Goal: Find specific page/section: Find specific page/section

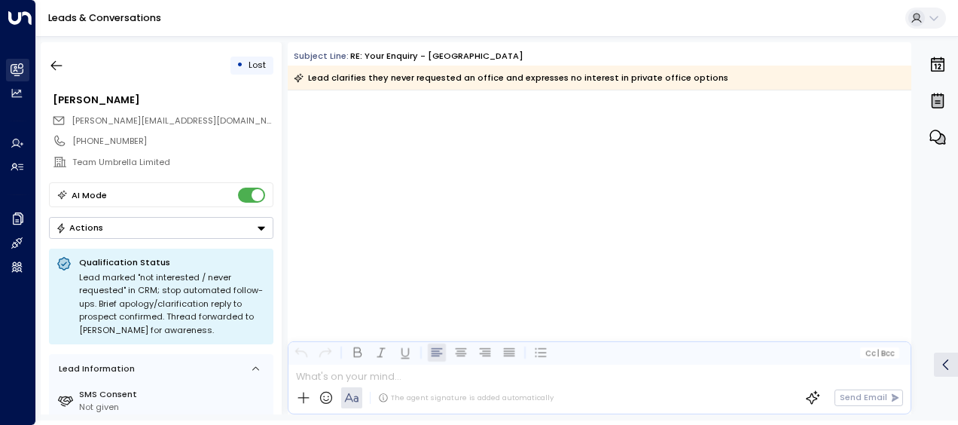
scroll to position [2102, 0]
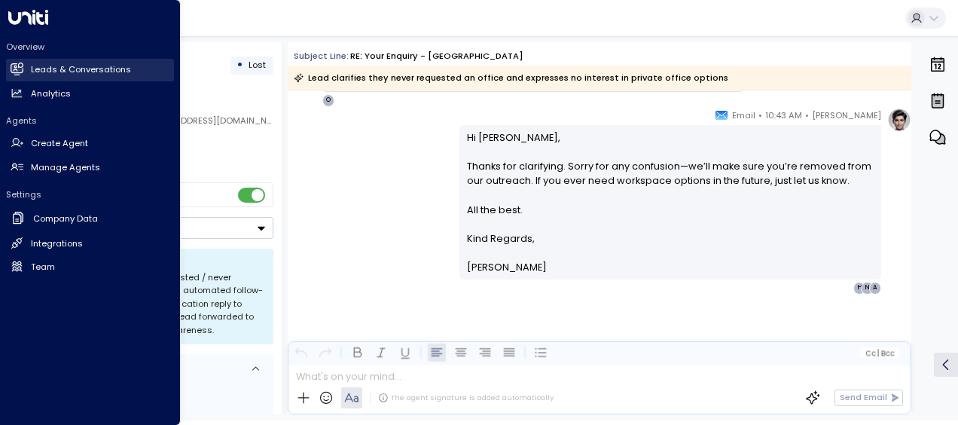
click at [142, 72] on link "Leads & Conversations Leads & Conversations" at bounding box center [90, 70] width 168 height 23
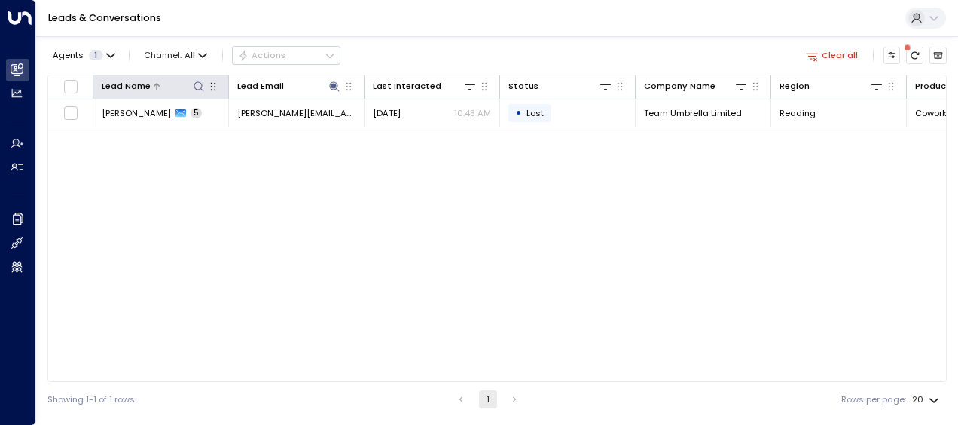
click at [194, 83] on icon at bounding box center [199, 87] width 12 height 12
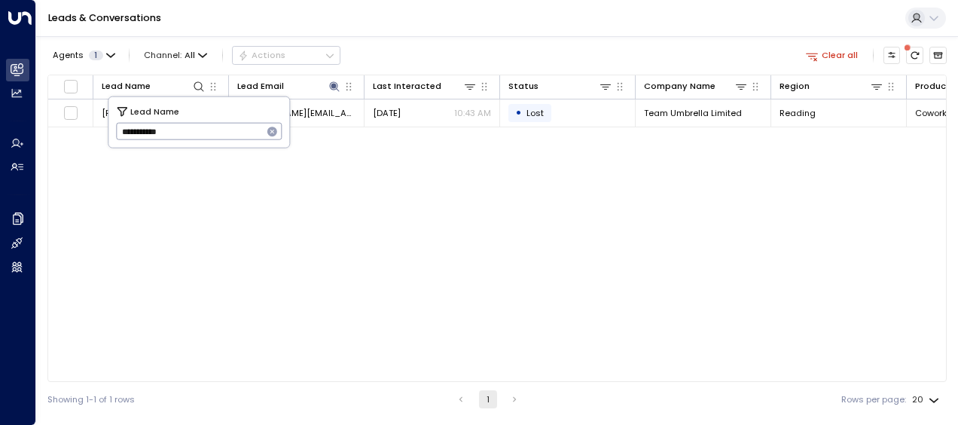
type input "**********"
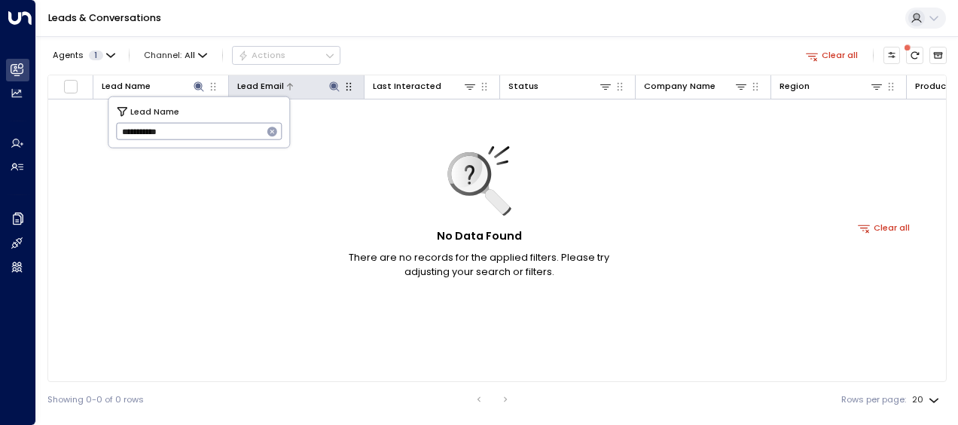
click at [336, 84] on icon at bounding box center [334, 87] width 12 height 12
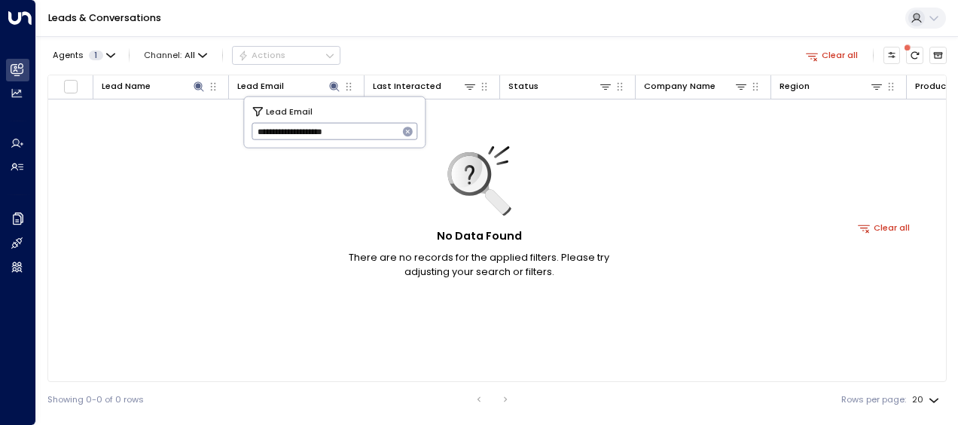
click at [408, 133] on icon "button" at bounding box center [408, 132] width 10 height 10
click at [455, 36] on div "Agents 1 Channel: All Actions Clear all Lead Name Lead Email Last Interacted St…" at bounding box center [496, 226] width 899 height 380
